Goal: Obtain resource: Download file/media

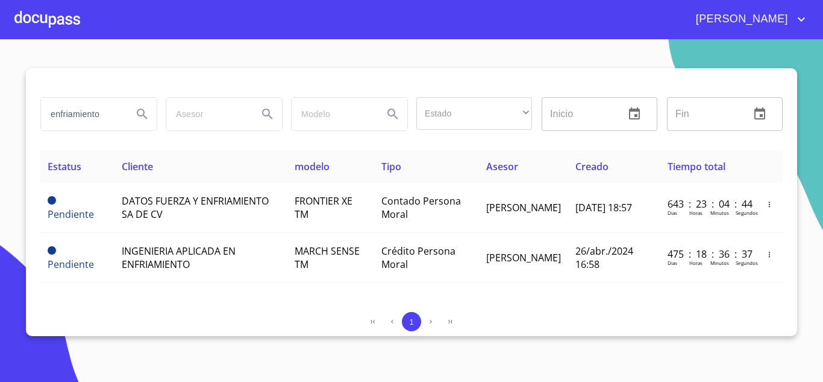
click at [112, 110] on input "enfriamiento" at bounding box center [82, 114] width 82 height 33
click at [110, 110] on input "enfriamiento" at bounding box center [82, 114] width 82 height 33
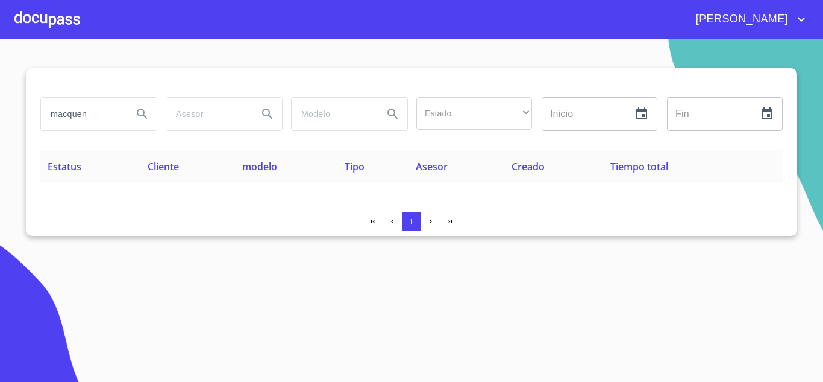
click at [595, 296] on section "macquen Estado ​ ​ Inicio ​ Fin ​ Estatus Cliente modelo Tipo Asesor Creado Tie…" at bounding box center [411, 210] width 823 height 342
click at [77, 115] on input "macquen" at bounding box center [82, 114] width 82 height 33
click at [88, 116] on input "macquen" at bounding box center [82, 114] width 82 height 33
type input "maqcen"
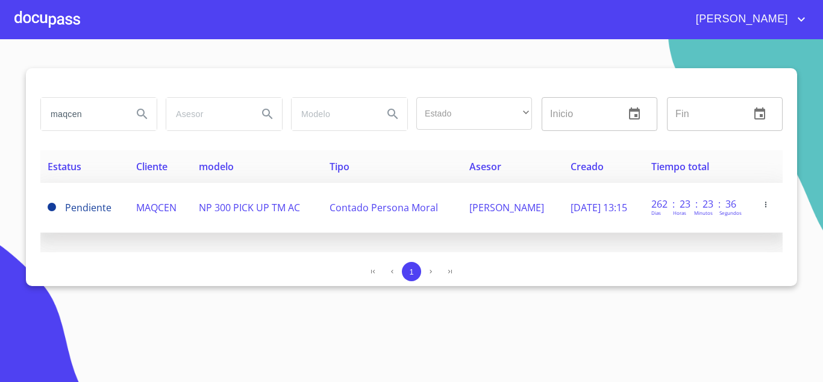
click at [218, 201] on span "NP 300 PICK UP TM AC" at bounding box center [249, 207] width 101 height 13
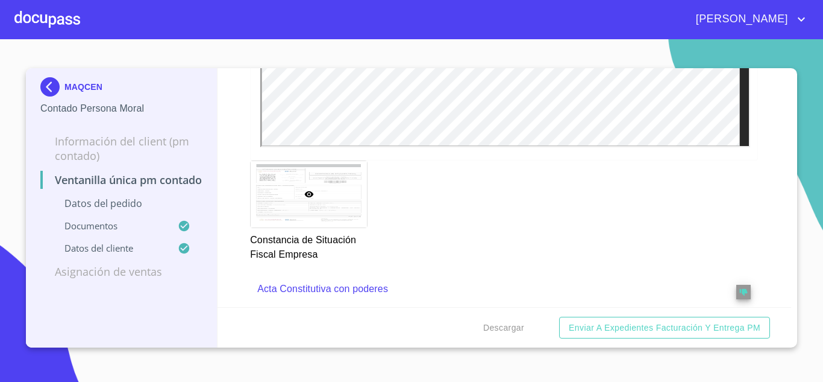
scroll to position [1925, 0]
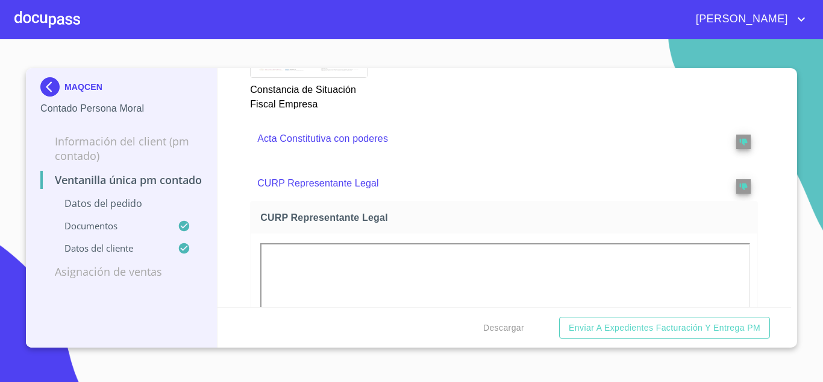
click at [332, 139] on p "Acta Constitutiva con poderes" at bounding box center [479, 138] width 444 height 14
click at [289, 146] on div "Acta Constitutiva con poderes" at bounding box center [504, 138] width 508 height 35
click at [290, 139] on p "Acta Constitutiva con poderes" at bounding box center [479, 138] width 444 height 14
click at [514, 326] on span "Descargar" at bounding box center [503, 327] width 41 height 15
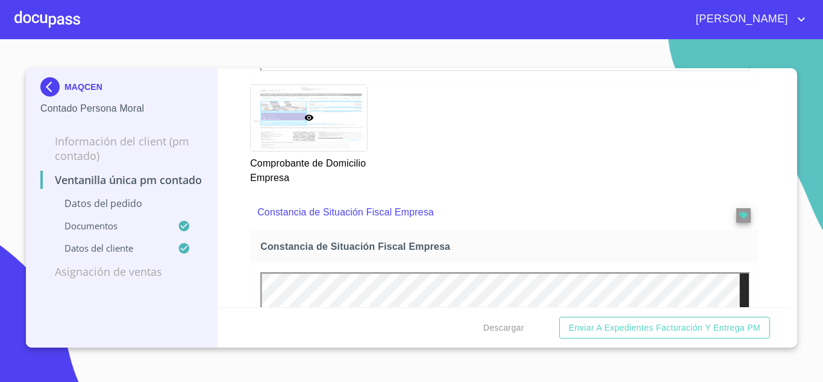
scroll to position [1386, 0]
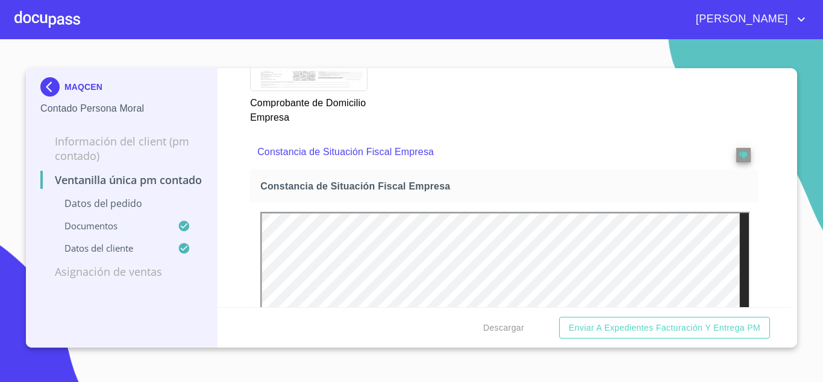
click at [384, 153] on p "Constancia de Situación Fiscal Empresa" at bounding box center [479, 152] width 444 height 14
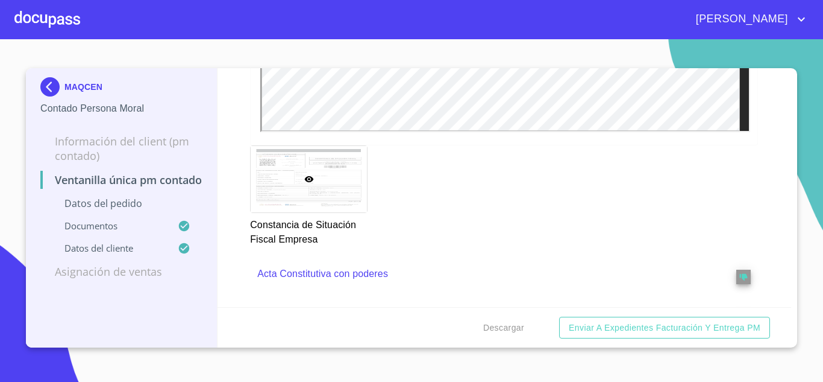
scroll to position [1808, 0]
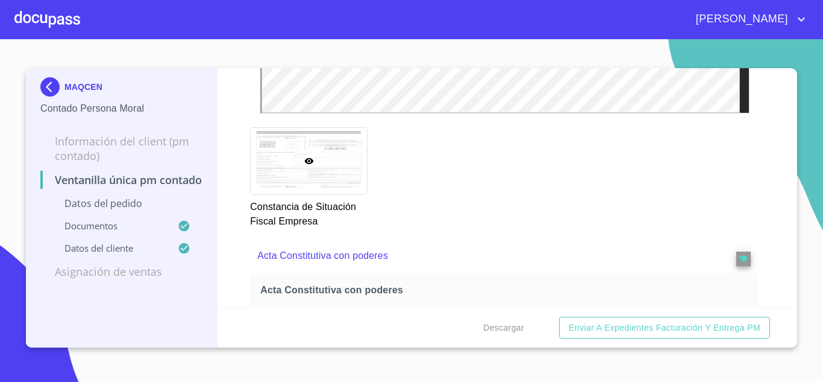
click at [57, 92] on img at bounding box center [52, 86] width 24 height 19
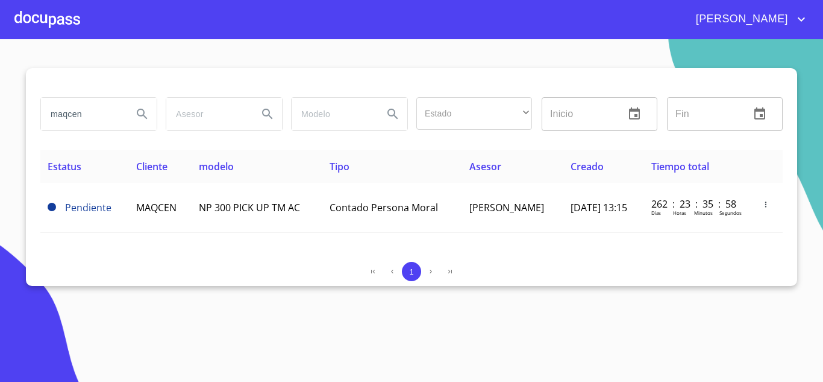
click at [99, 112] on input "maqcen" at bounding box center [82, 114] width 82 height 33
type input "SB ARRENDADORA"
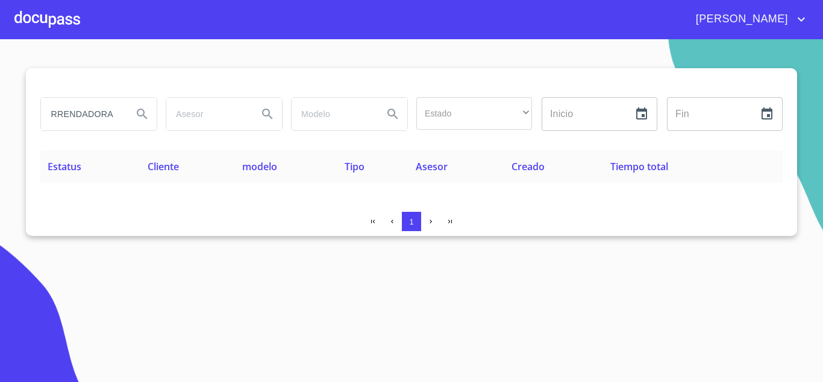
scroll to position [0, 0]
click at [119, 108] on input "SB ARRENDADORA" at bounding box center [82, 114] width 82 height 33
